Goal: Use online tool/utility: Use online tool/utility

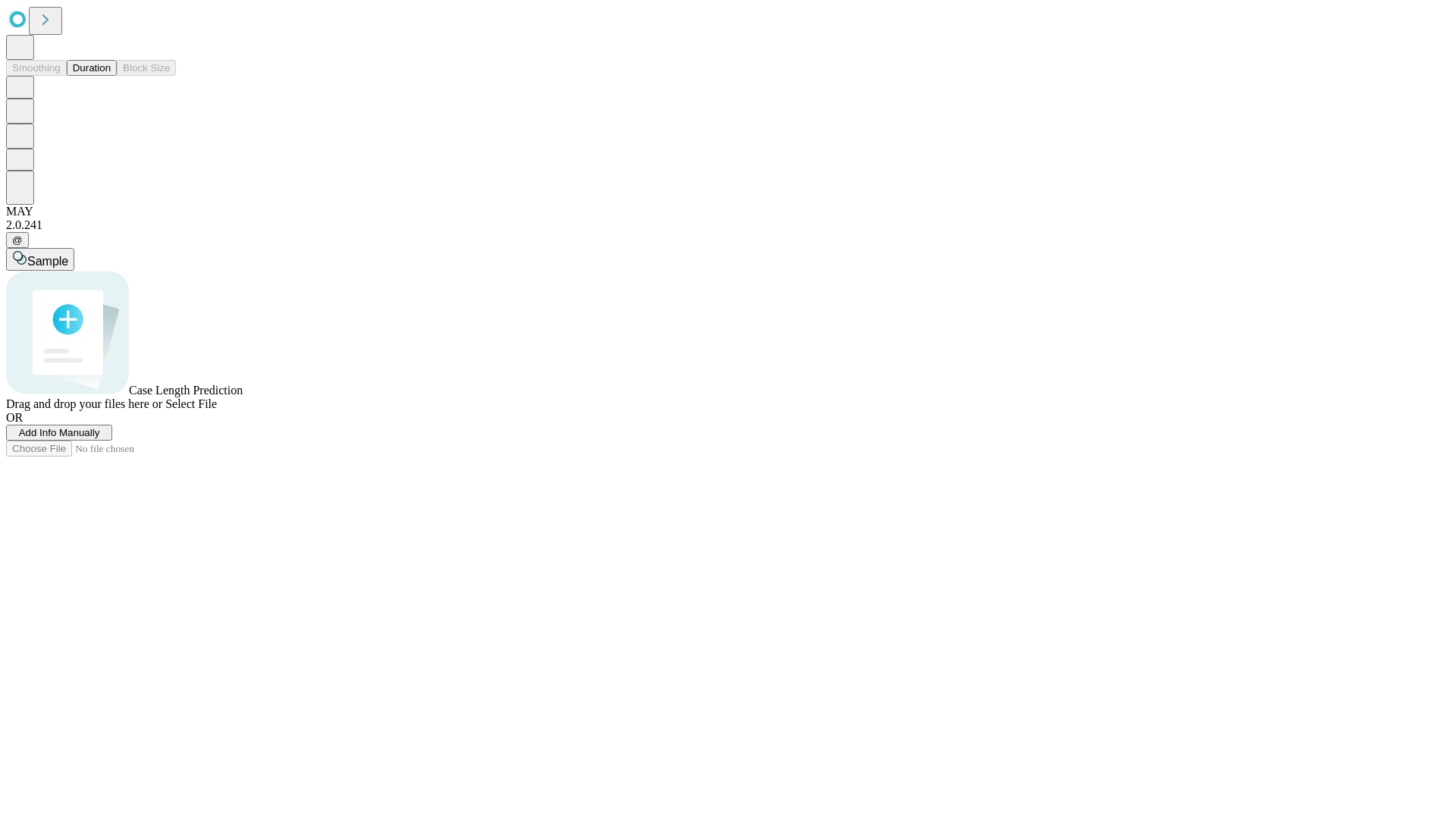
click at [111, 76] on button "Duration" at bounding box center [91, 67] width 50 height 16
click at [68, 255] on span "Sample" at bounding box center [47, 261] width 41 height 13
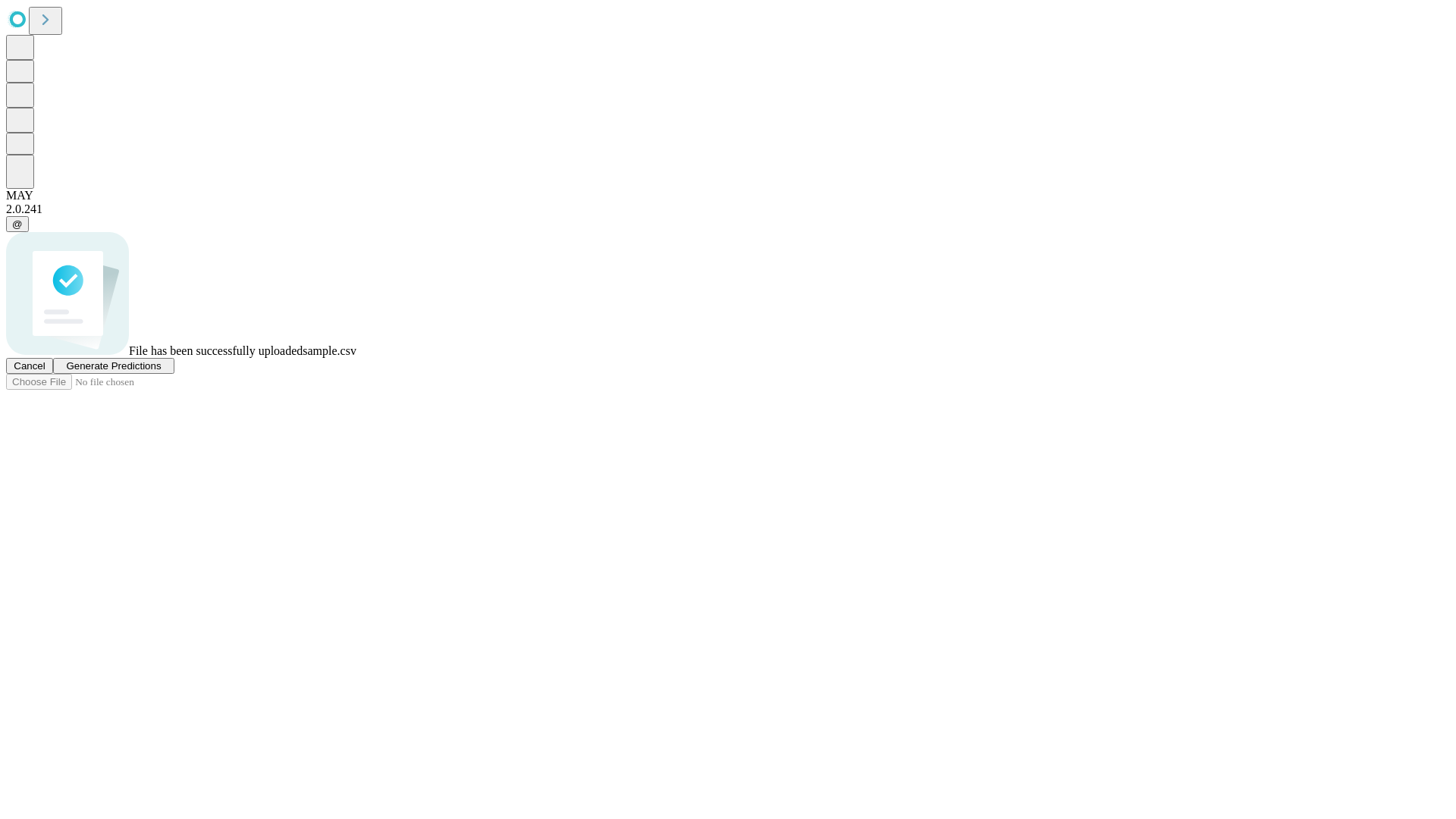
click at [161, 371] on span "Generate Predictions" at bounding box center [114, 365] width 95 height 11
